Goal: Task Accomplishment & Management: Use online tool/utility

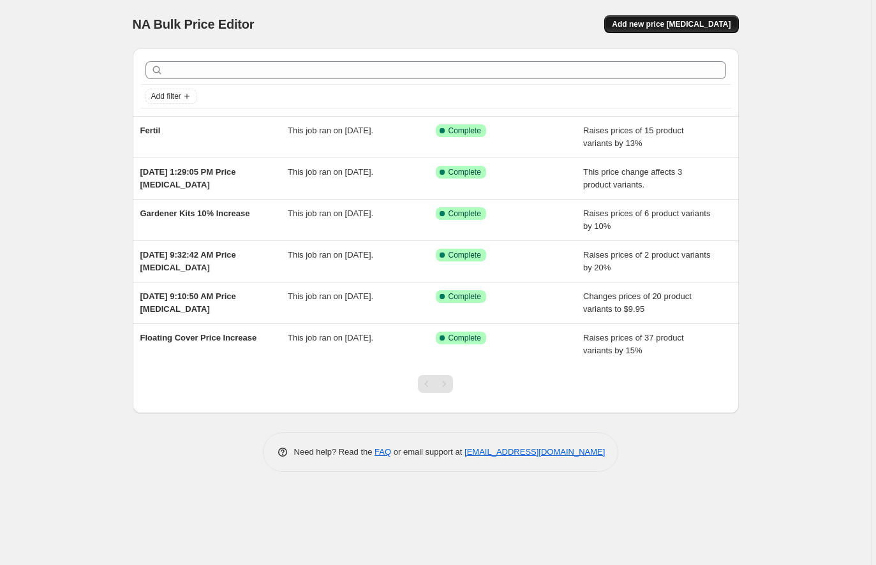
click at [693, 28] on span "Add new price [MEDICAL_DATA]" at bounding box center [671, 24] width 119 height 10
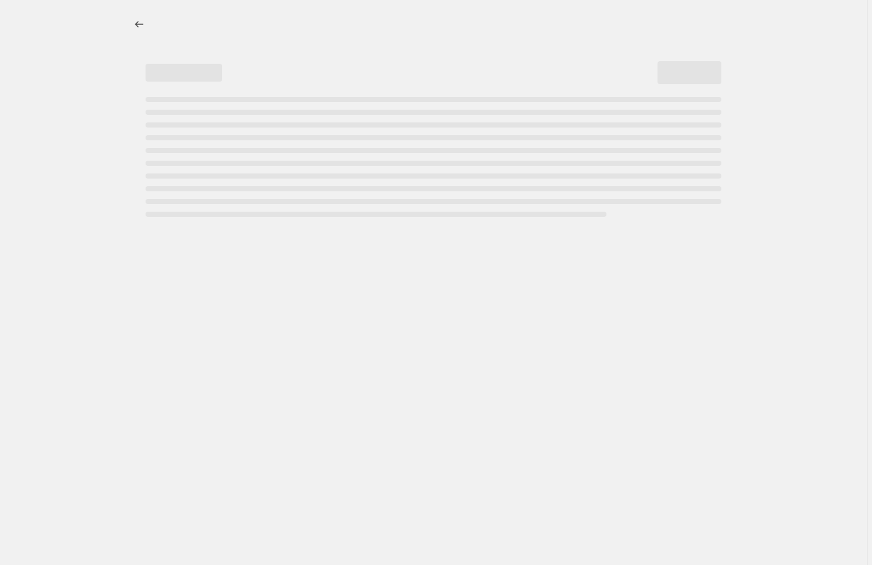
select select "percentage"
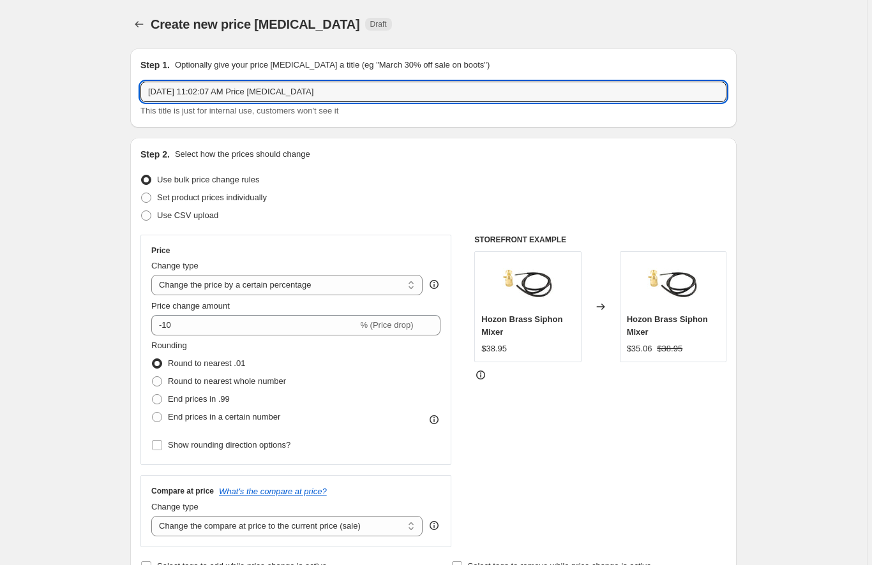
drag, startPoint x: 349, startPoint y: 96, endPoint x: 127, endPoint y: 80, distance: 222.6
type input "[PERSON_NAME]"
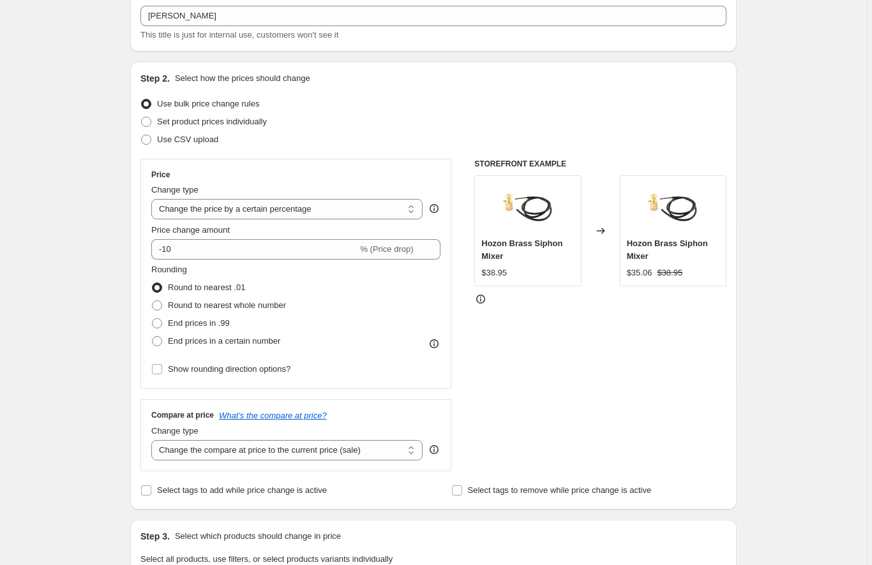
scroll to position [78, 0]
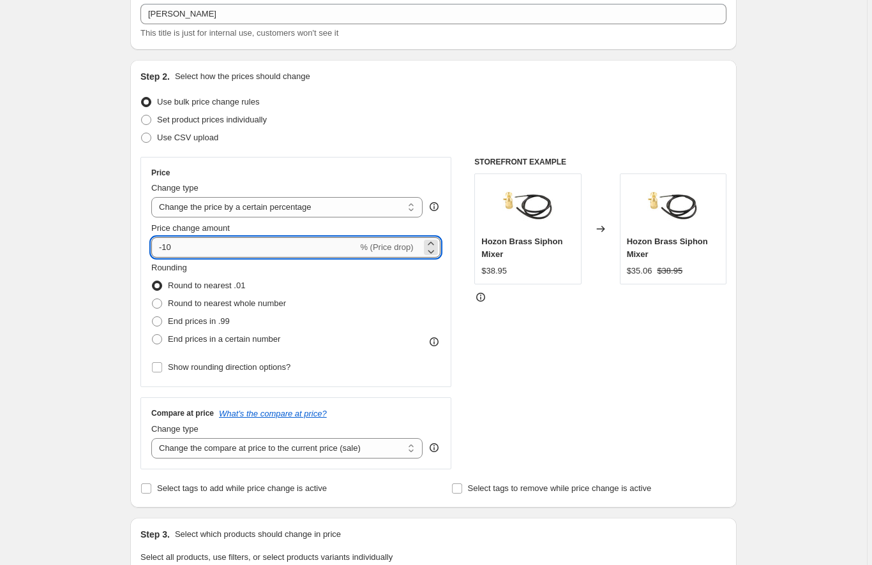
click at [165, 249] on input "-10" at bounding box center [254, 247] width 206 height 20
click at [178, 249] on input "10" at bounding box center [246, 247] width 191 height 20
type input "1"
type input "8"
click at [92, 291] on div "Create new price change job. This page is ready Create new price change job Dra…" at bounding box center [433, 555] width 867 height 1267
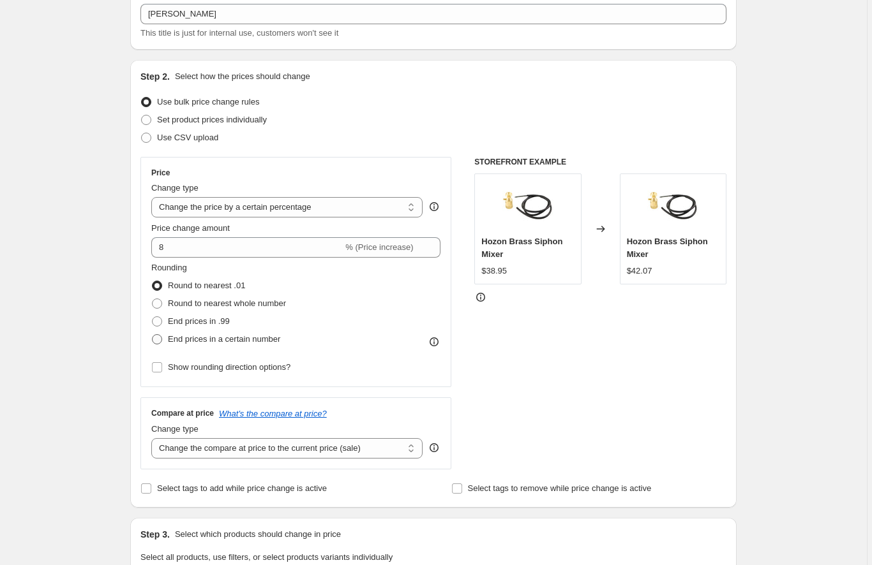
click at [223, 342] on span "End prices in a certain number" at bounding box center [224, 339] width 112 height 10
click at [153, 335] on input "End prices in a certain number" at bounding box center [152, 334] width 1 height 1
radio input "true"
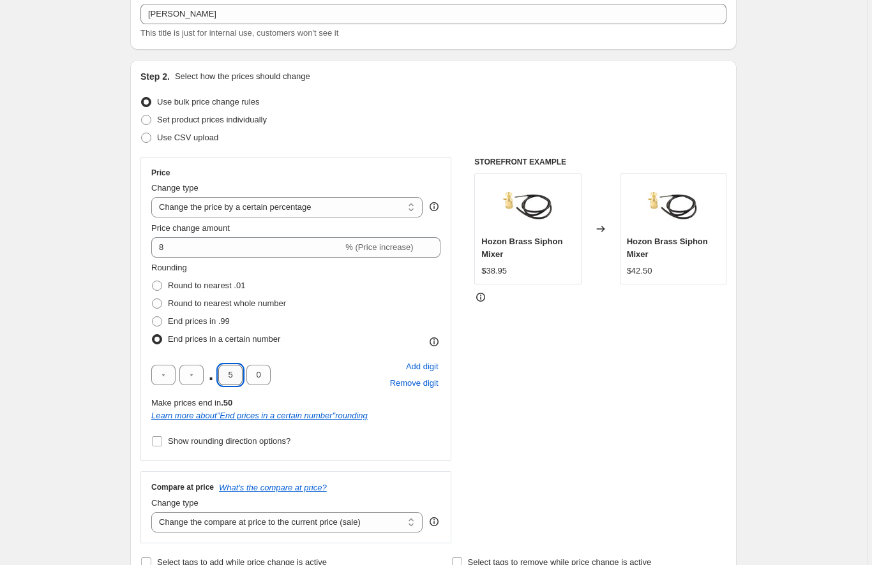
click at [239, 378] on input "5" at bounding box center [230, 375] width 24 height 20
type input "9"
type input "5"
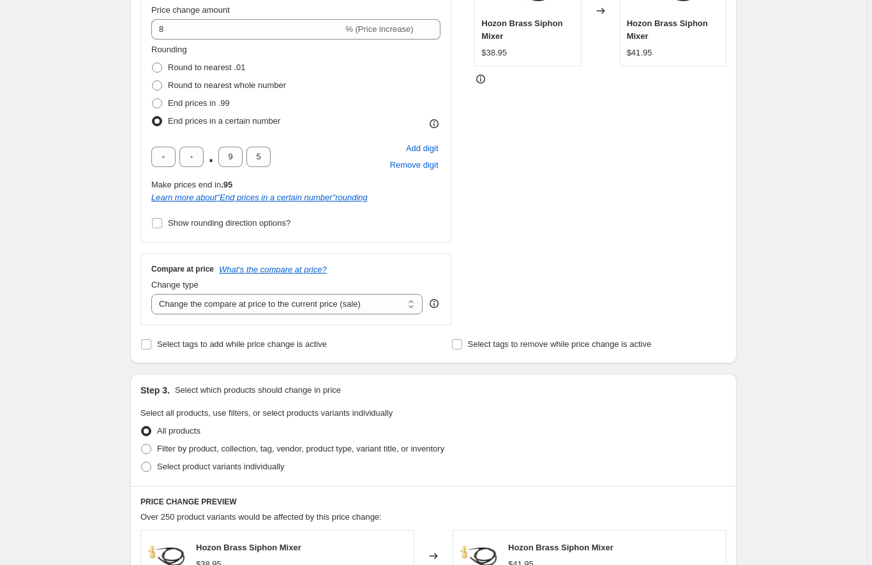
scroll to position [301, 0]
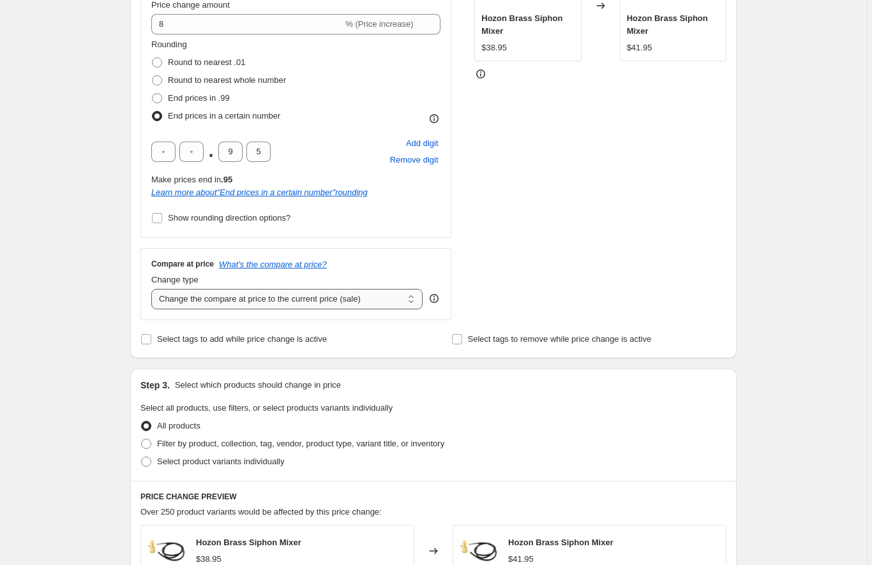
select select "no_change"
click at [73, 338] on div "Create new price change job. This page is ready Create new price change job Dra…" at bounding box center [433, 369] width 867 height 1341
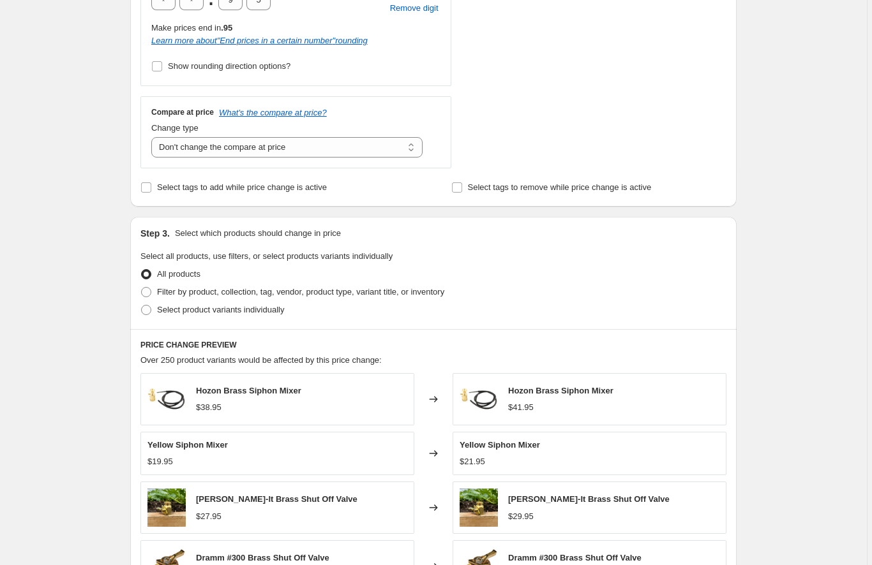
scroll to position [473, 0]
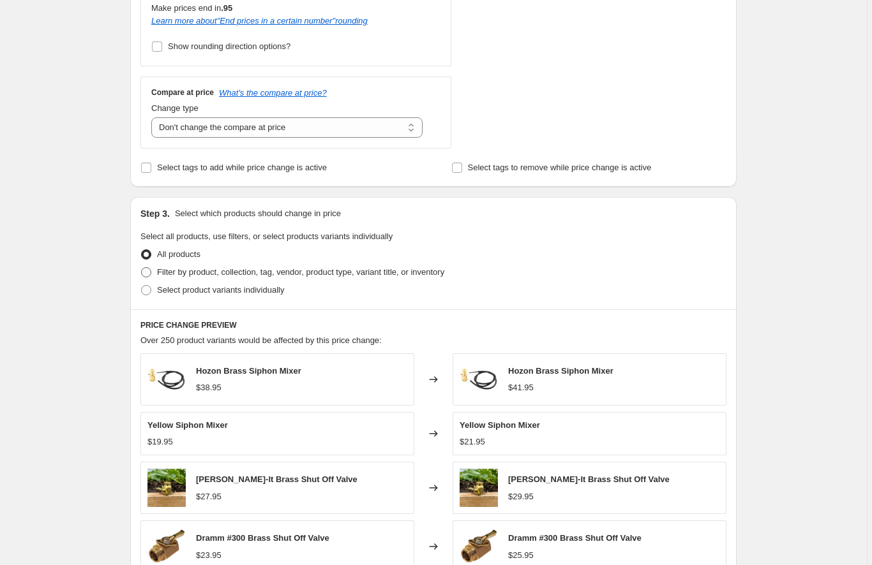
click at [202, 271] on span "Filter by product, collection, tag, vendor, product type, variant title, or inv…" at bounding box center [300, 272] width 287 height 10
click at [142, 268] on input "Filter by product, collection, tag, vendor, product type, variant title, or inv…" at bounding box center [141, 267] width 1 height 1
radio input "true"
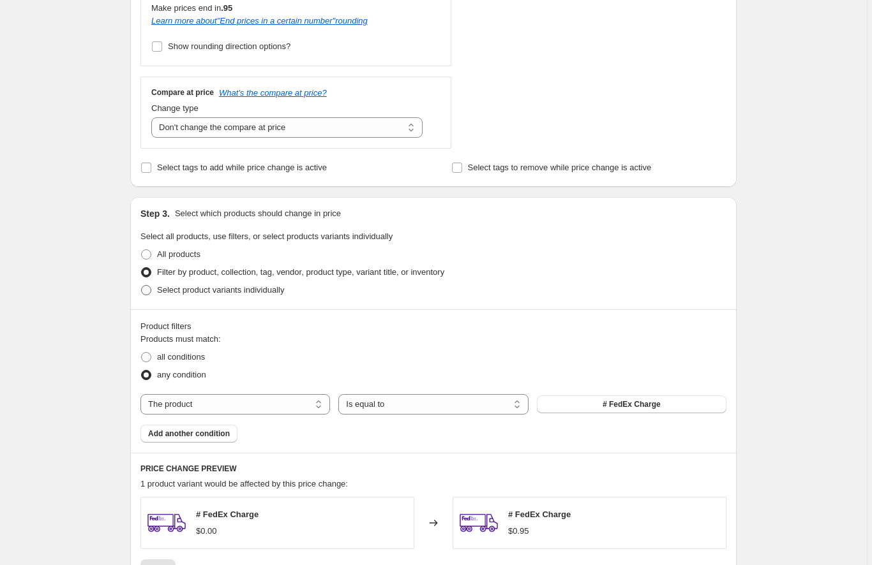
click at [237, 293] on span "Select product variants individually" at bounding box center [220, 290] width 127 height 10
click at [142, 286] on input "Select product variants individually" at bounding box center [141, 285] width 1 height 1
radio input "true"
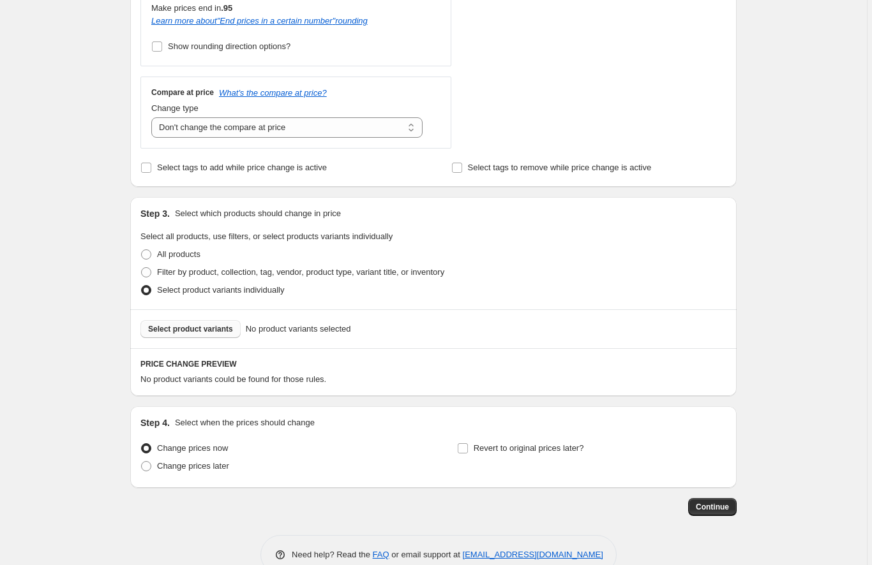
click at [216, 329] on span "Select product variants" at bounding box center [190, 329] width 85 height 10
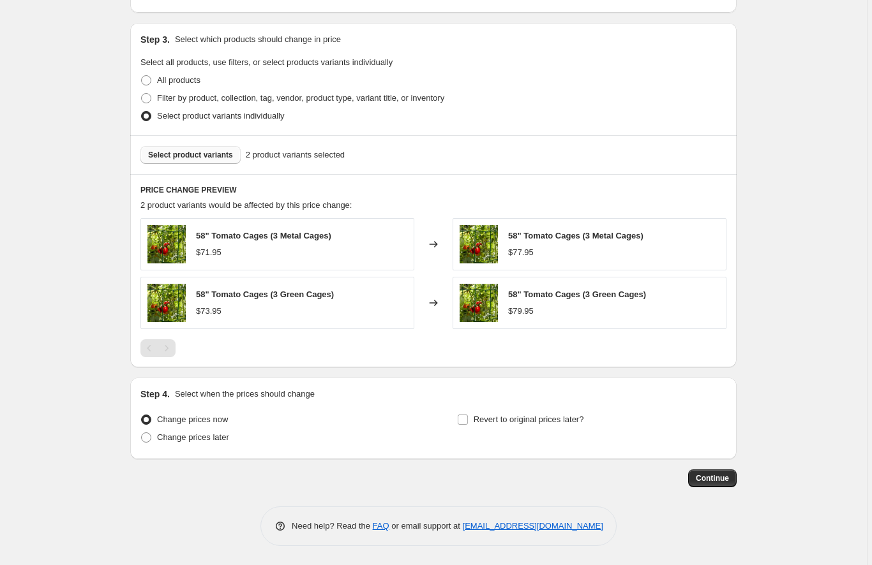
scroll to position [647, 0]
click at [712, 477] on span "Continue" at bounding box center [712, 479] width 33 height 10
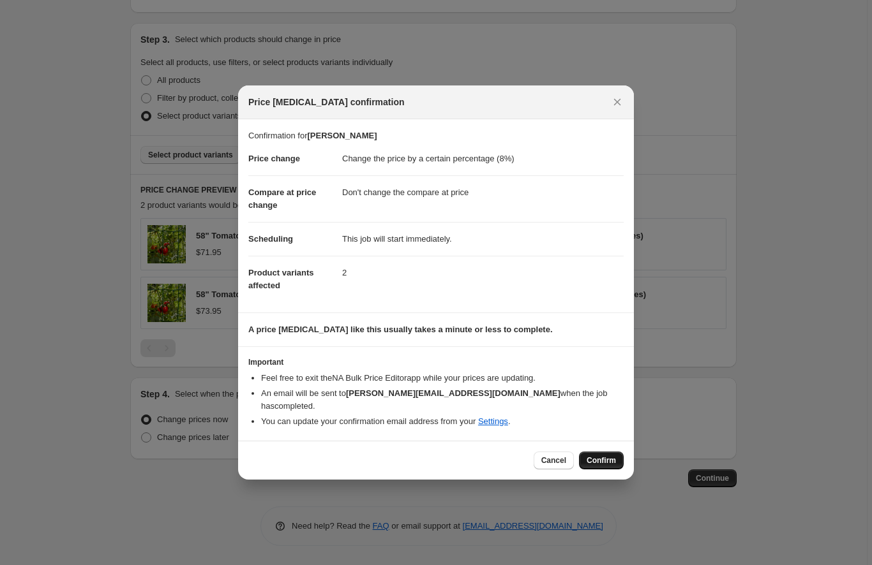
click at [603, 456] on span "Confirm" at bounding box center [601, 461] width 29 height 10
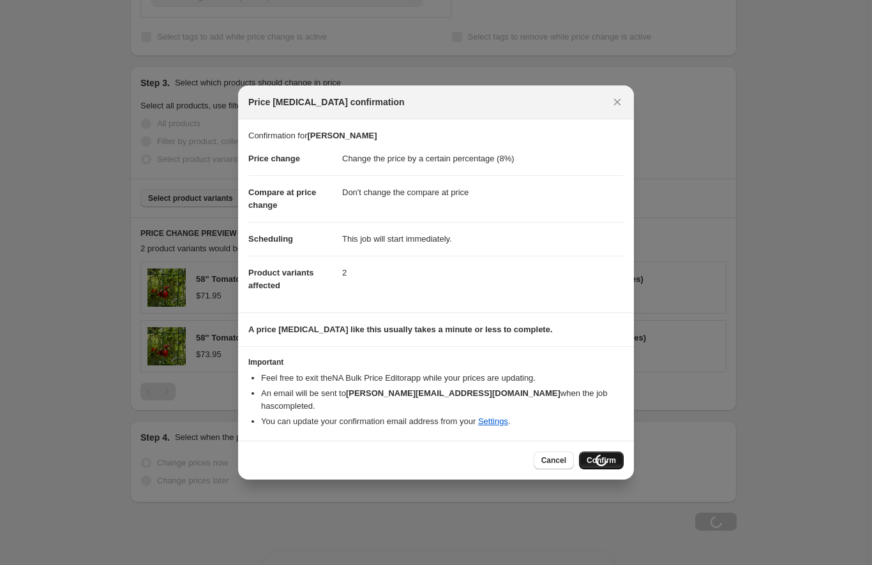
scroll to position [647, 0]
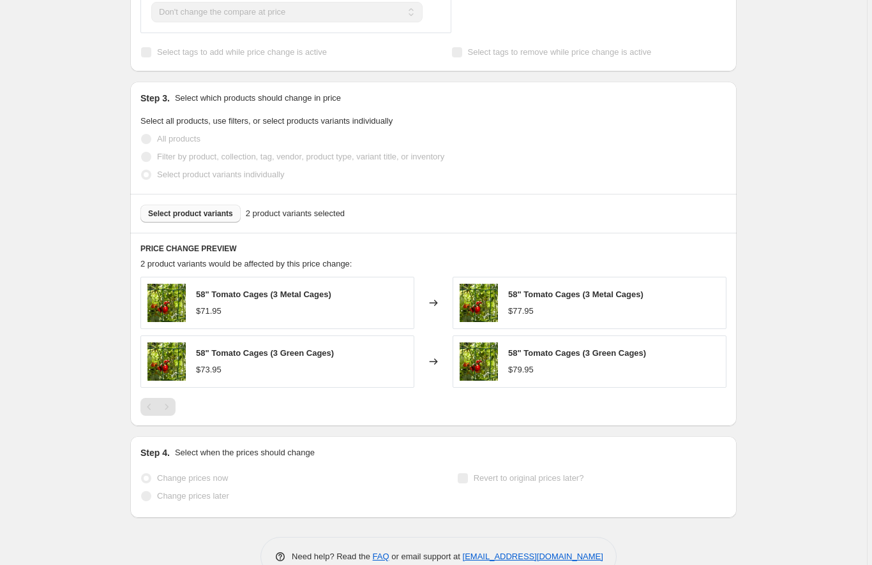
select select "percentage"
select select "no_change"
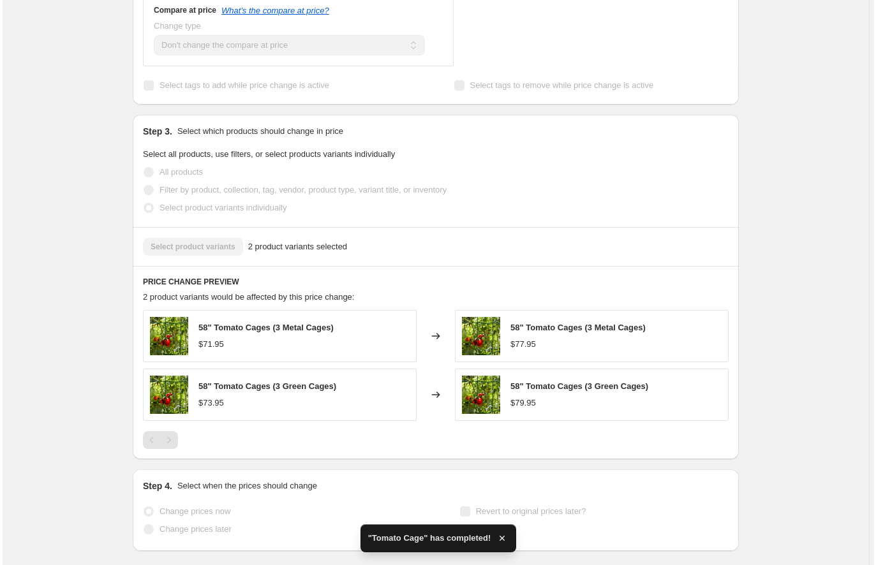
scroll to position [0, 0]
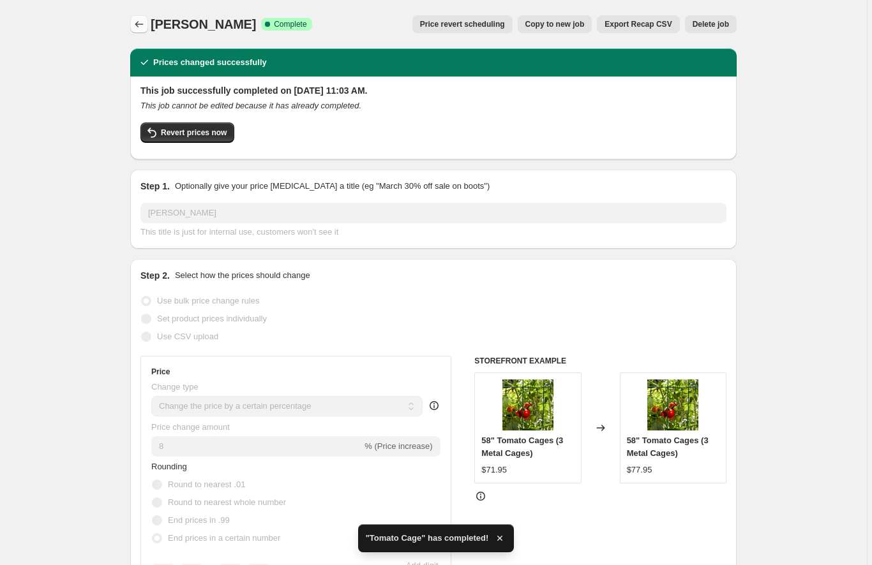
click at [142, 24] on icon "Price change jobs" at bounding box center [139, 24] width 13 height 13
